Goal: Information Seeking & Learning: Learn about a topic

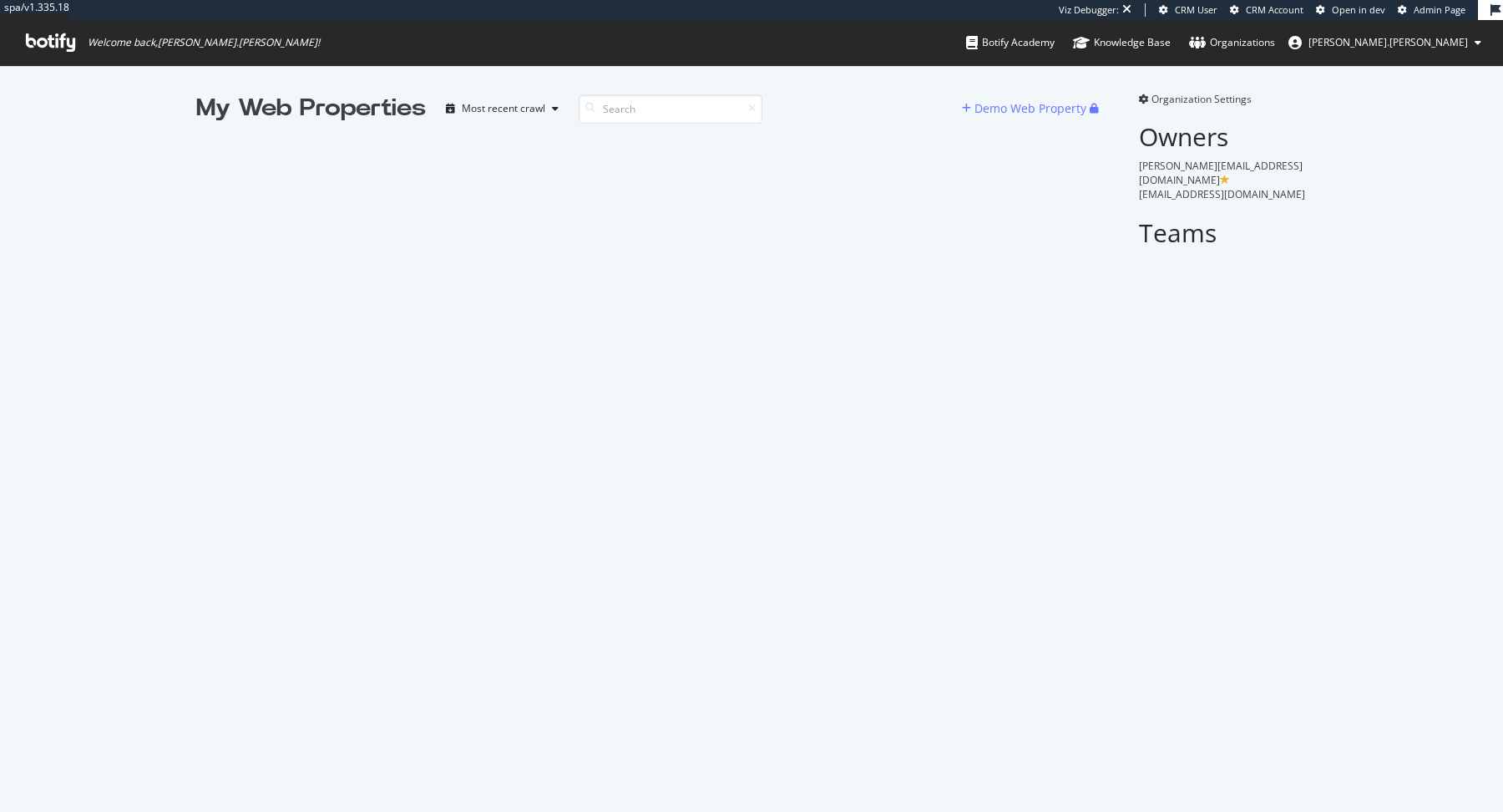
scroll to position [812, 1503]
click at [629, 116] on input at bounding box center [671, 109] width 183 height 29
type input "hublot"
click at [651, 112] on input "hublot" at bounding box center [671, 109] width 183 height 29
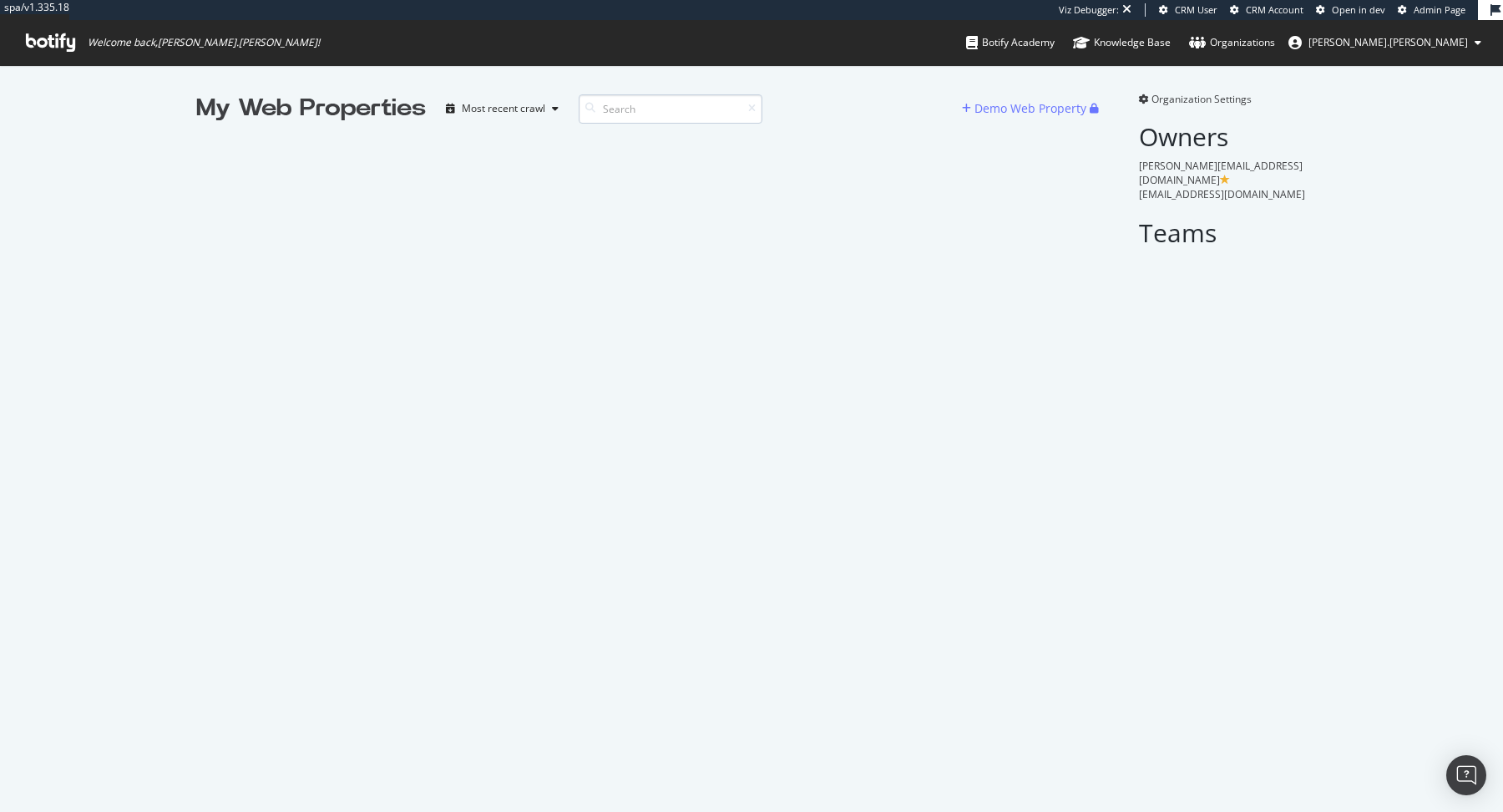
click at [651, 112] on input at bounding box center [671, 109] width 183 height 29
type input "hublot"
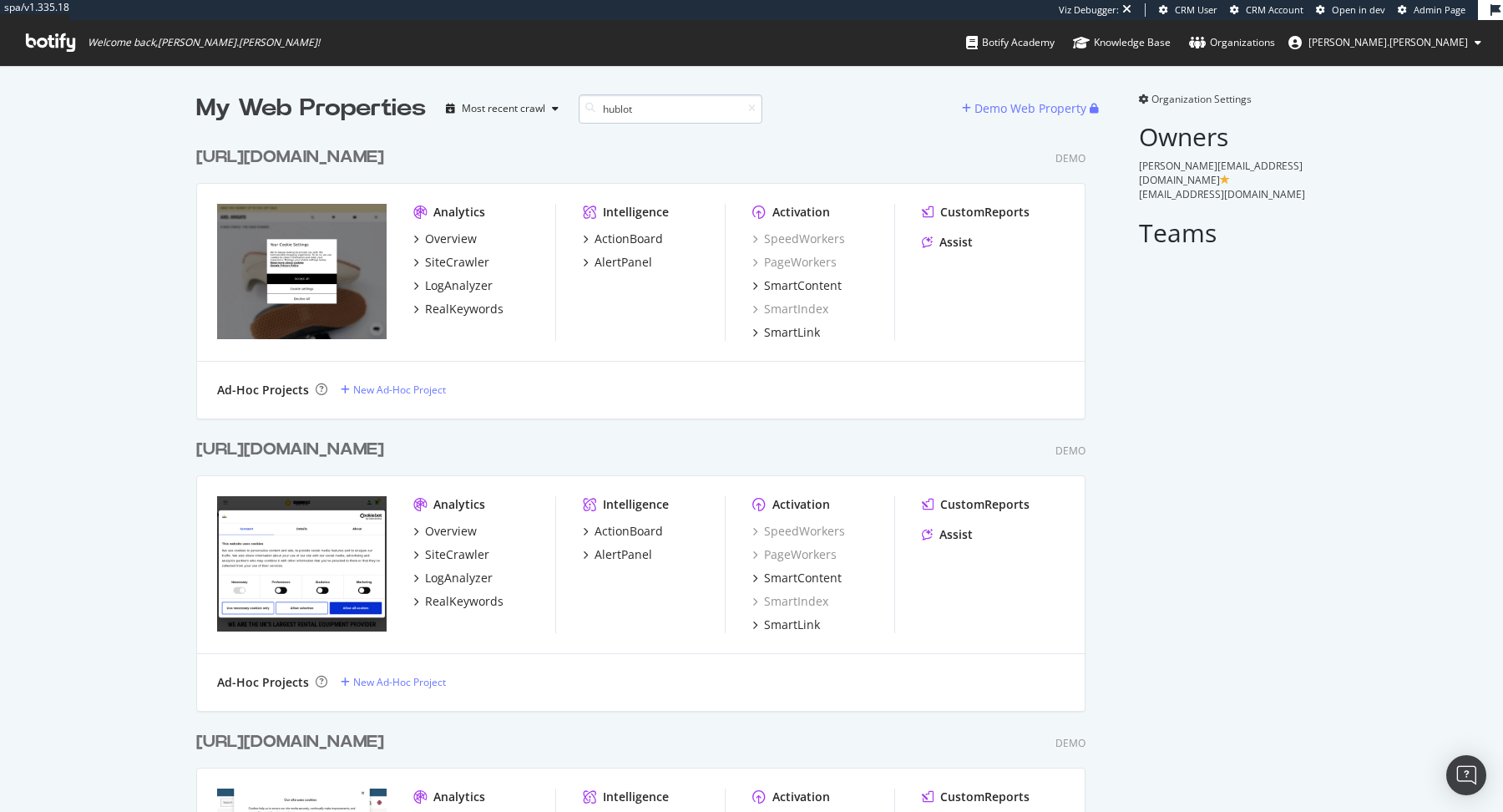
scroll to position [292, 902]
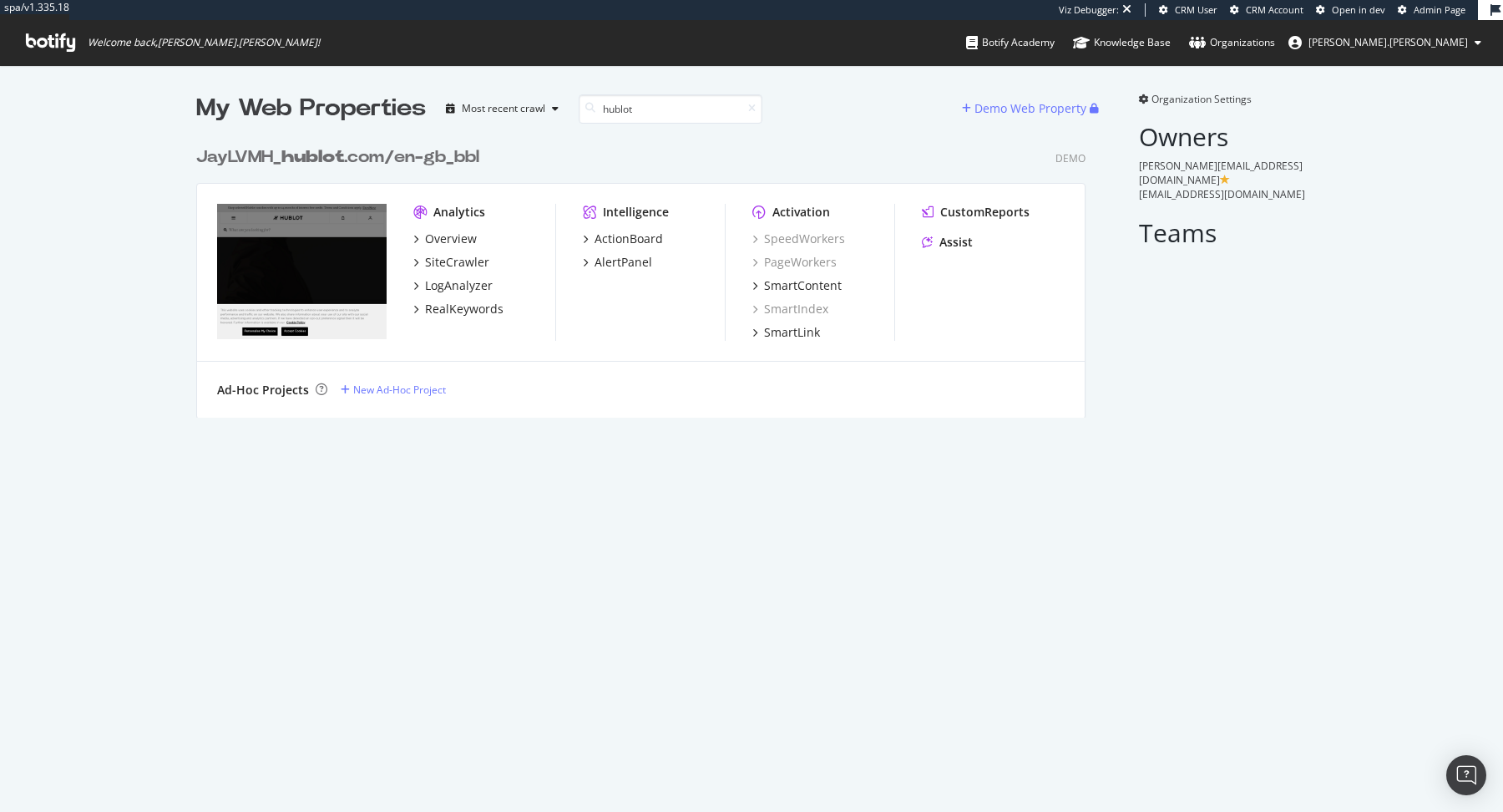
click at [323, 152] on b "hublot" at bounding box center [312, 157] width 62 height 17
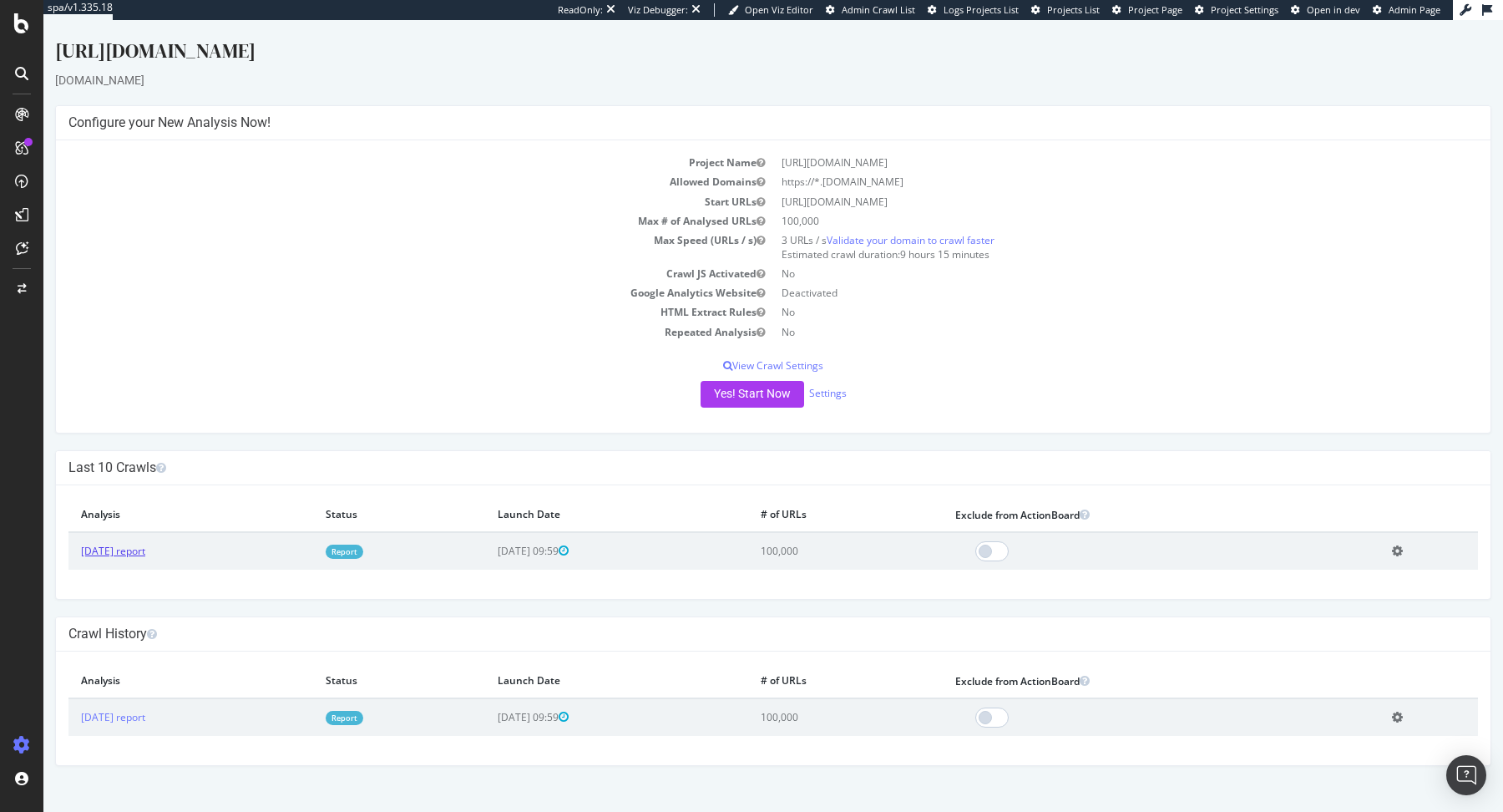
click at [125, 549] on link "[DATE] report" at bounding box center [113, 550] width 64 height 14
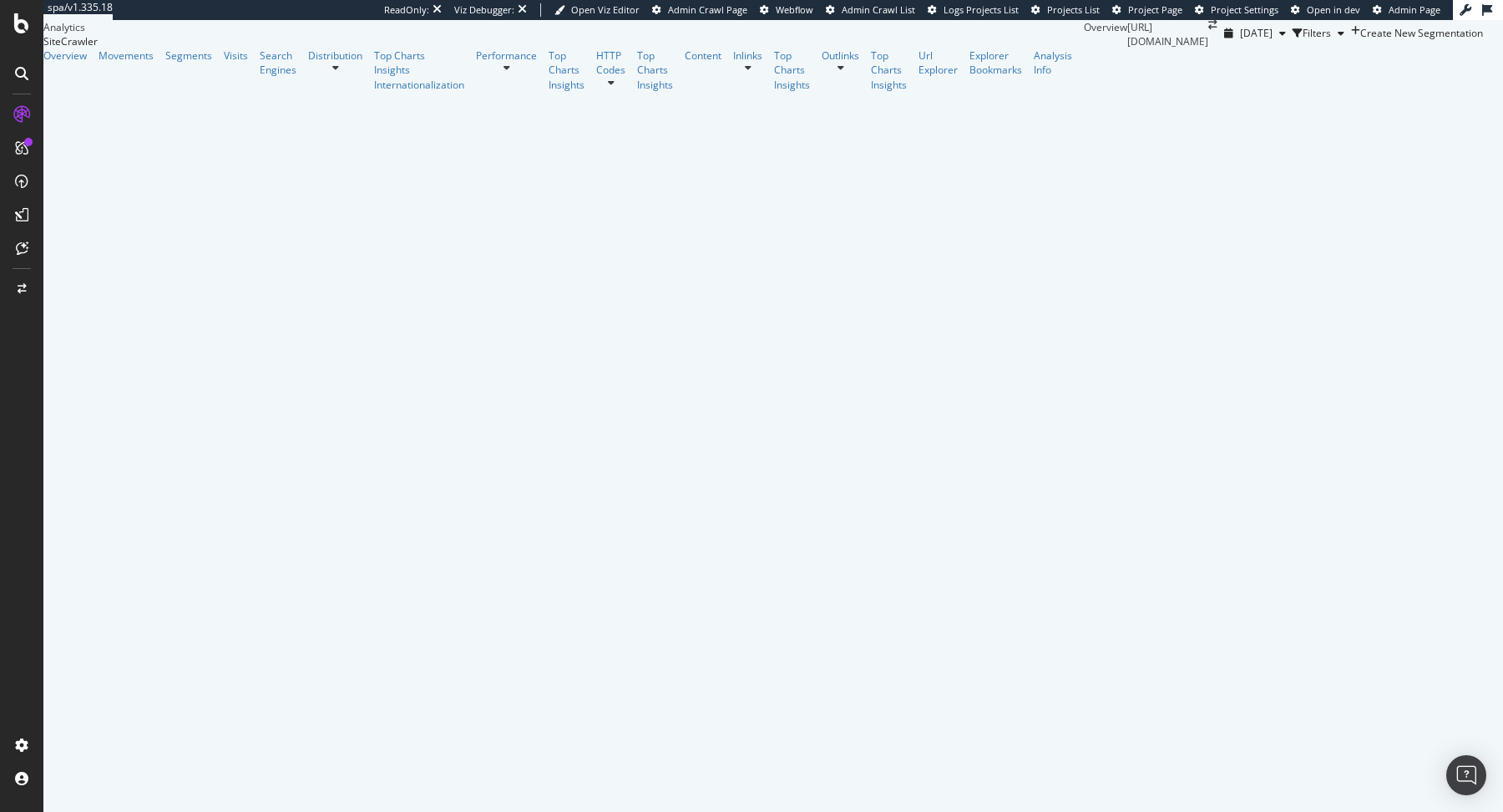
scroll to position [146, 0]
click at [88, 188] on div "ActionBoard" at bounding box center [93, 191] width 65 height 17
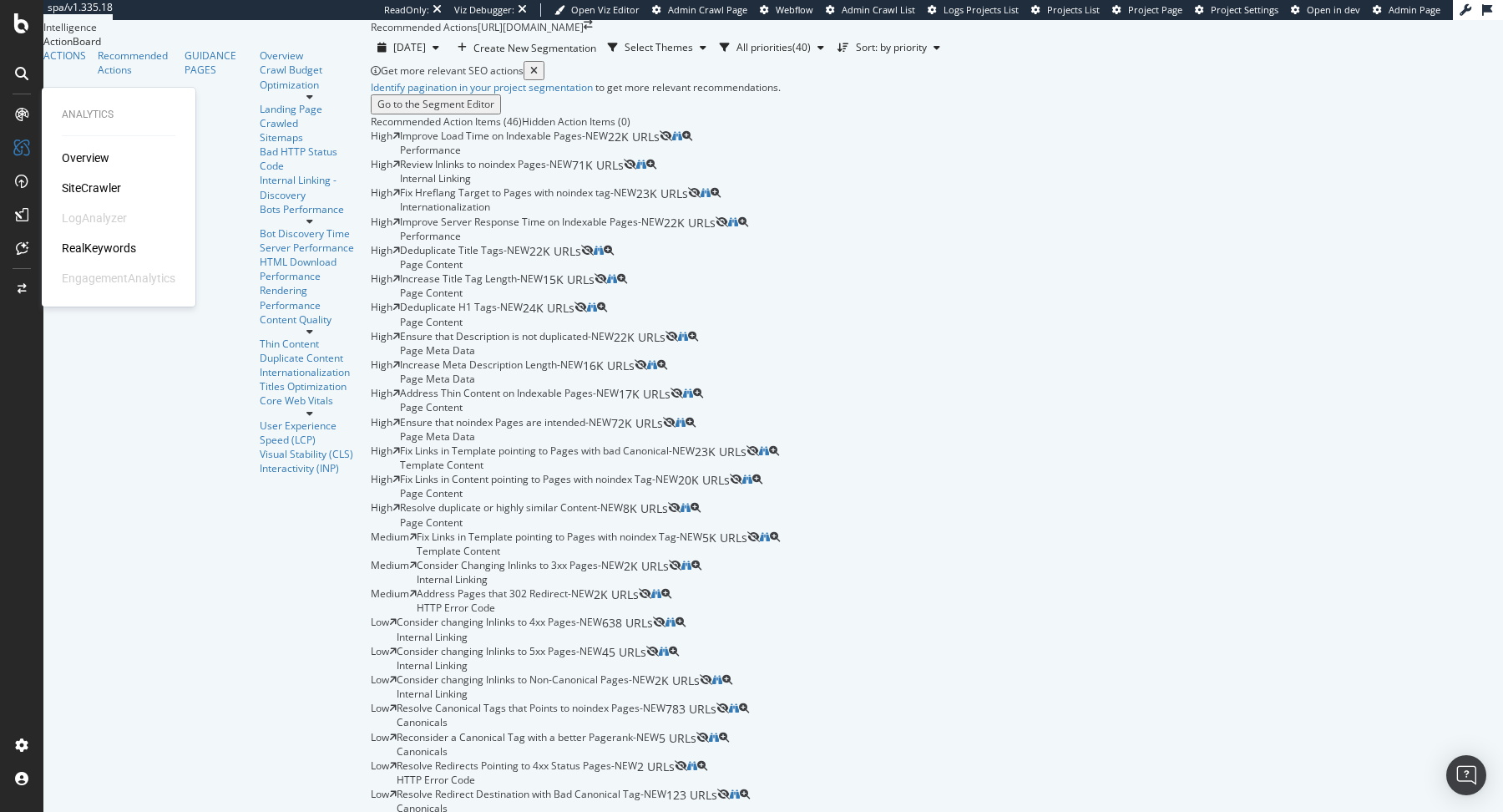
click at [23, 118] on icon at bounding box center [22, 114] width 13 height 13
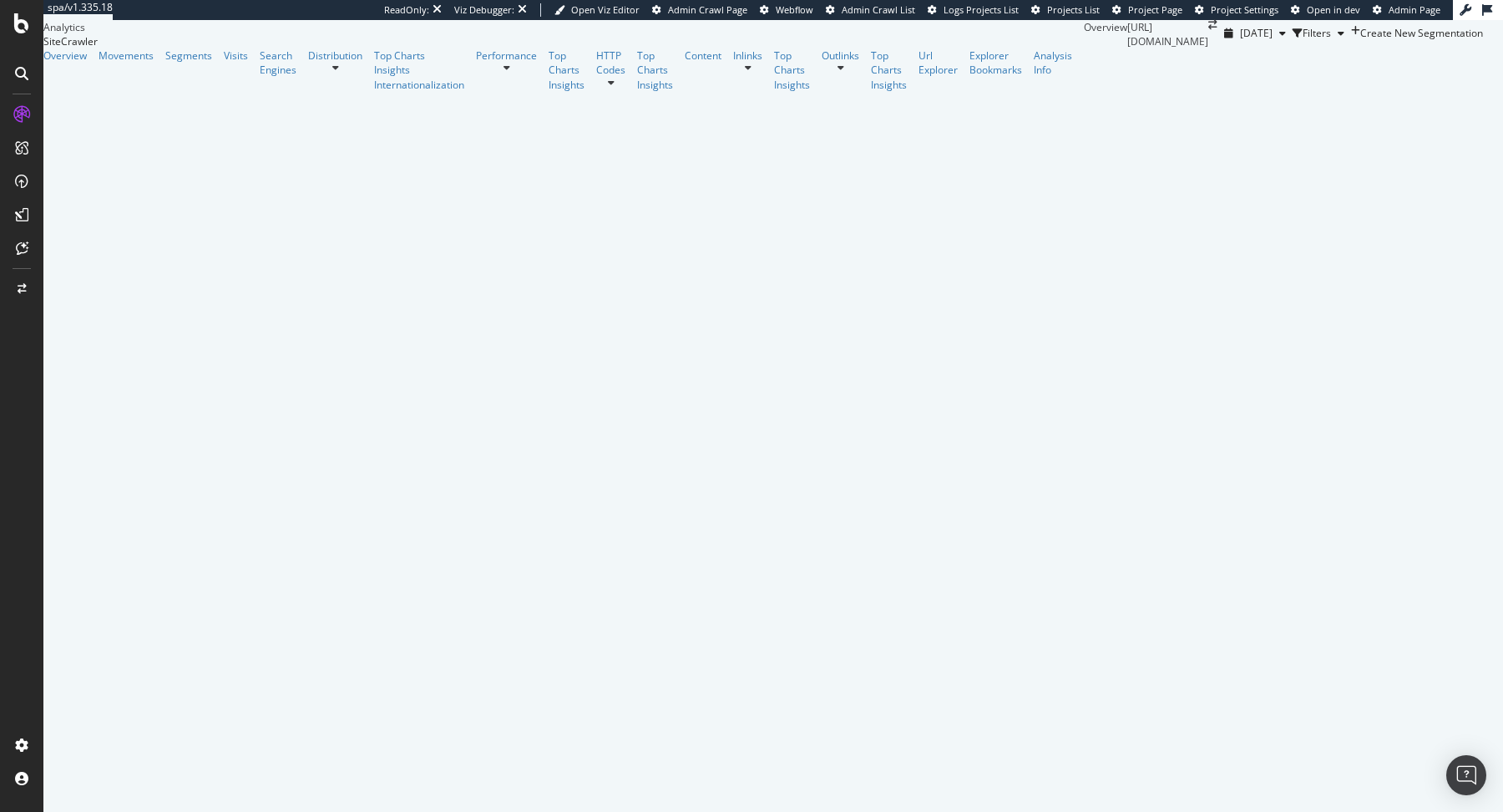
scroll to position [359, 0]
